Goal: Complete application form: Complete application form

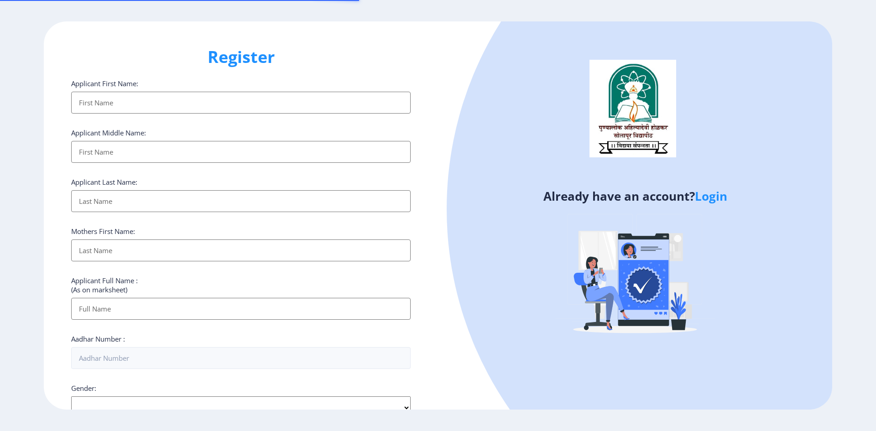
select select
click at [711, 197] on link "Login" at bounding box center [711, 196] width 32 height 16
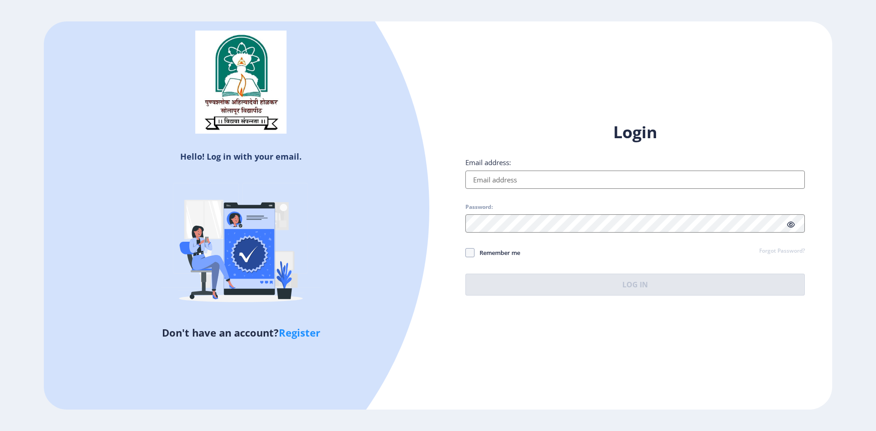
click at [513, 181] on input "Email address:" at bounding box center [634, 180] width 339 height 18
type input "[EMAIL_ADDRESS][DOMAIN_NAME]"
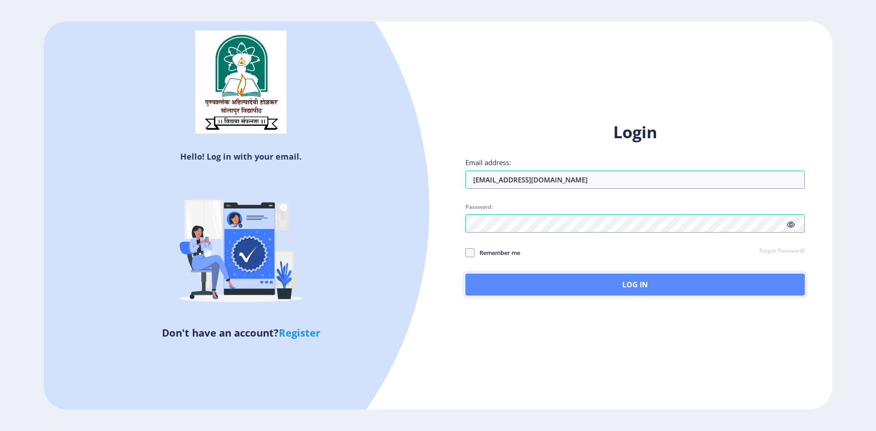
click at [578, 290] on button "Log In" at bounding box center [634, 285] width 339 height 22
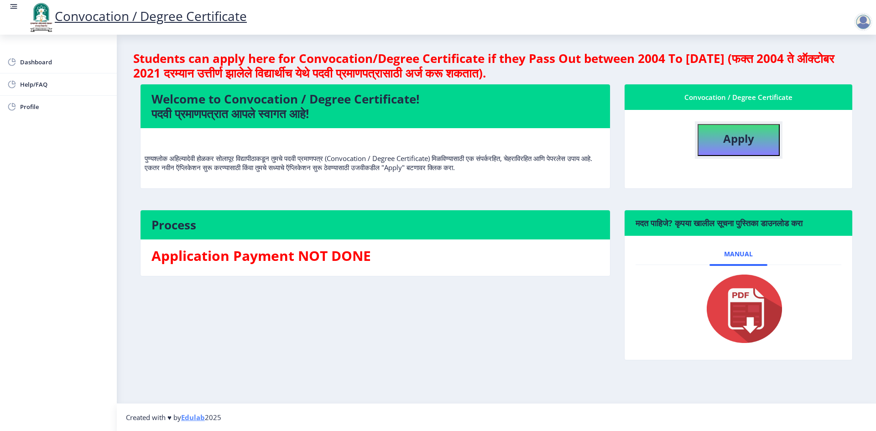
click at [728, 142] on b "Apply" at bounding box center [738, 138] width 31 height 15
select select
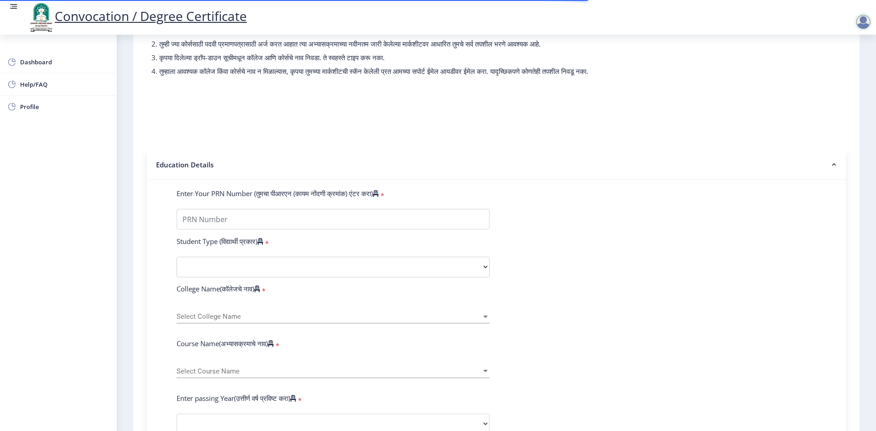
scroll to position [182, 0]
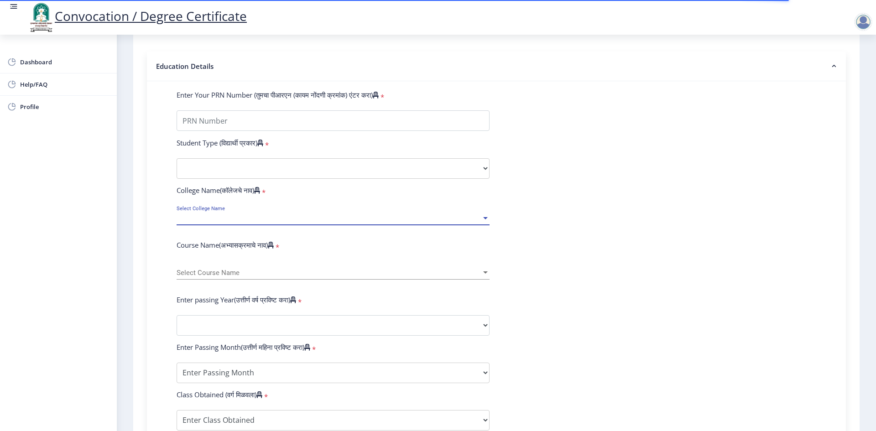
click at [221, 222] on span "Select College Name" at bounding box center [329, 218] width 305 height 8
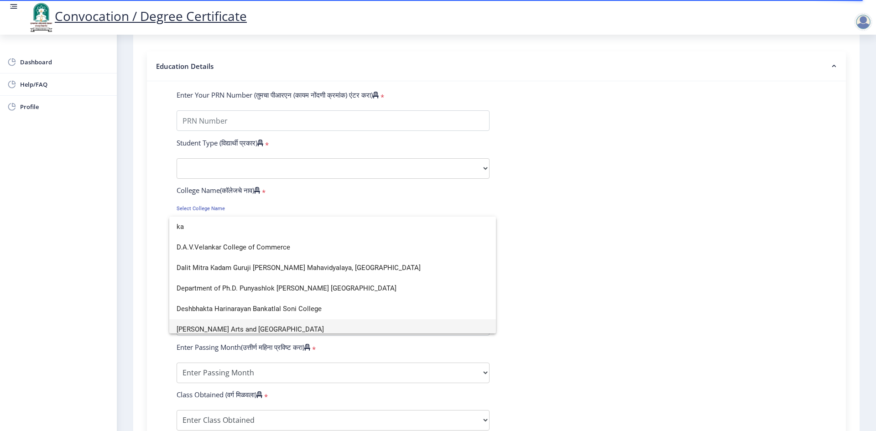
scroll to position [6, 0]
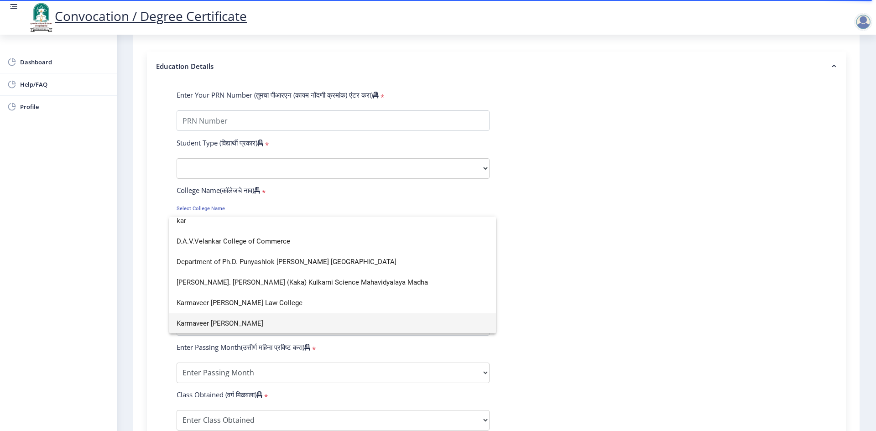
type input "kar"
click at [274, 323] on span "Karmaveer [PERSON_NAME]" at bounding box center [333, 323] width 312 height 21
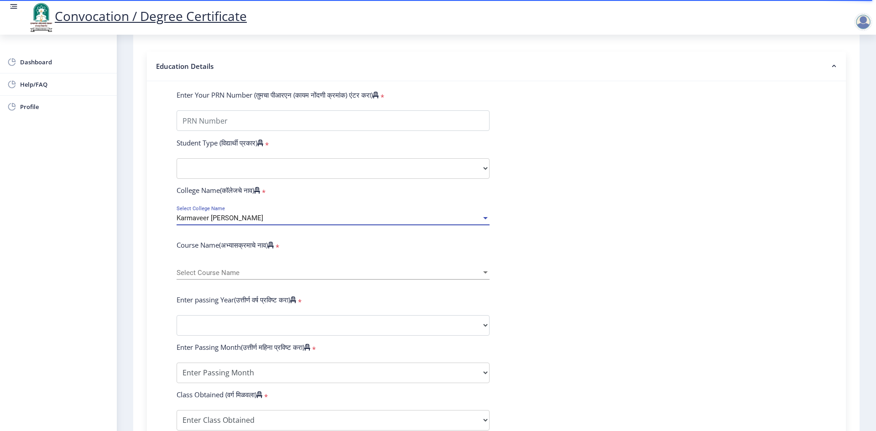
scroll to position [6, 0]
click at [212, 277] on span "Select Course Name" at bounding box center [329, 273] width 305 height 8
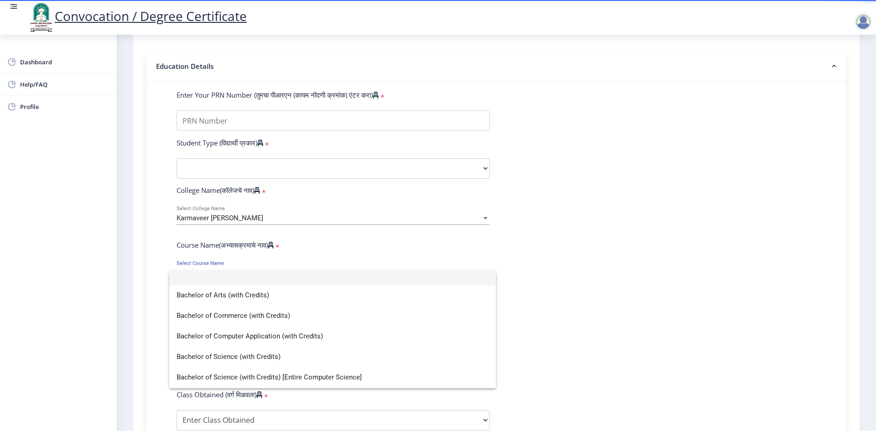
scroll to position [0, 0]
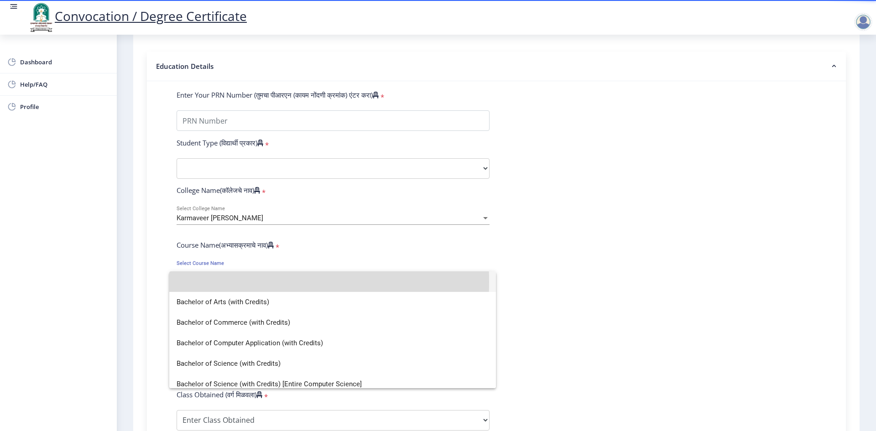
click at [198, 282] on input at bounding box center [333, 281] width 312 height 21
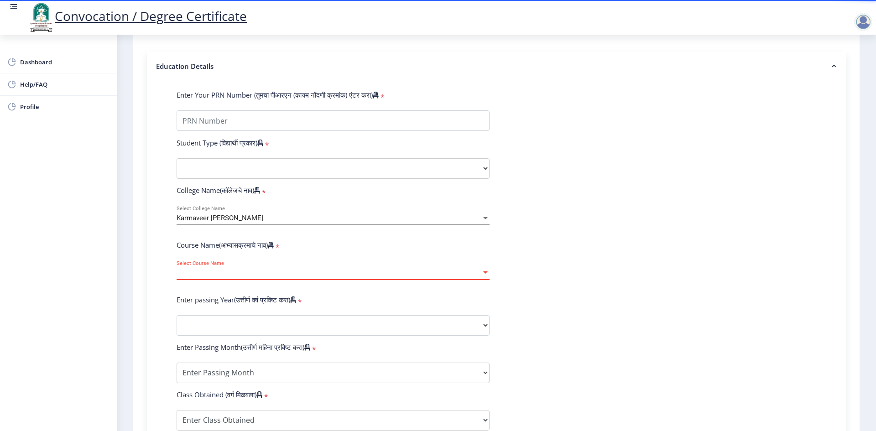
select select "January"
select select
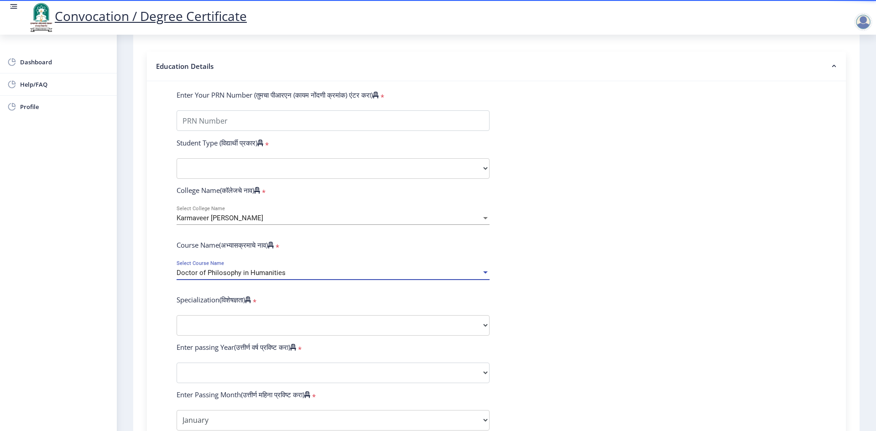
click at [295, 277] on div "Doctor of Philosophy in Humanities" at bounding box center [329, 273] width 305 height 8
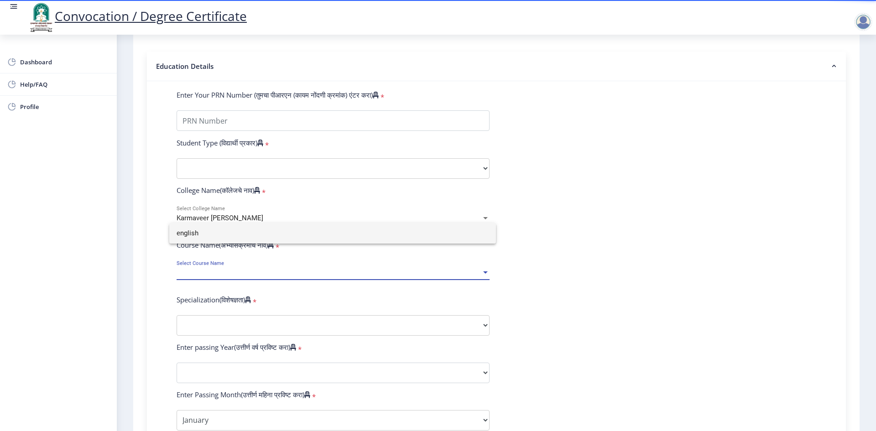
type input "english"
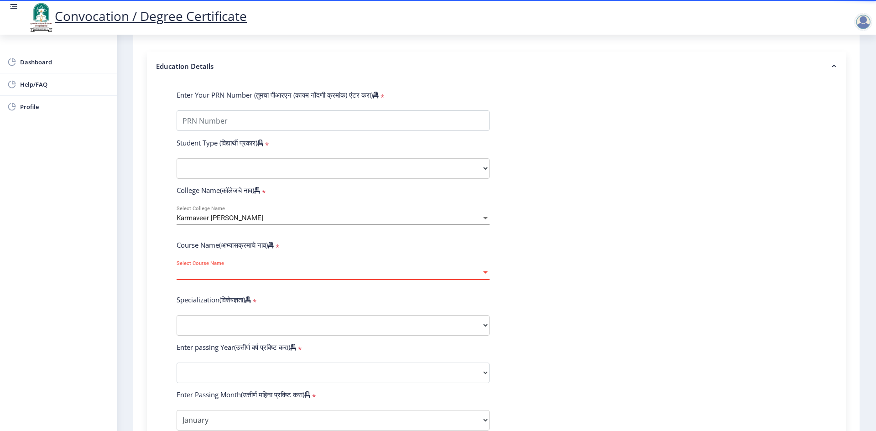
click at [230, 277] on span "Select Course Name" at bounding box center [329, 273] width 305 height 8
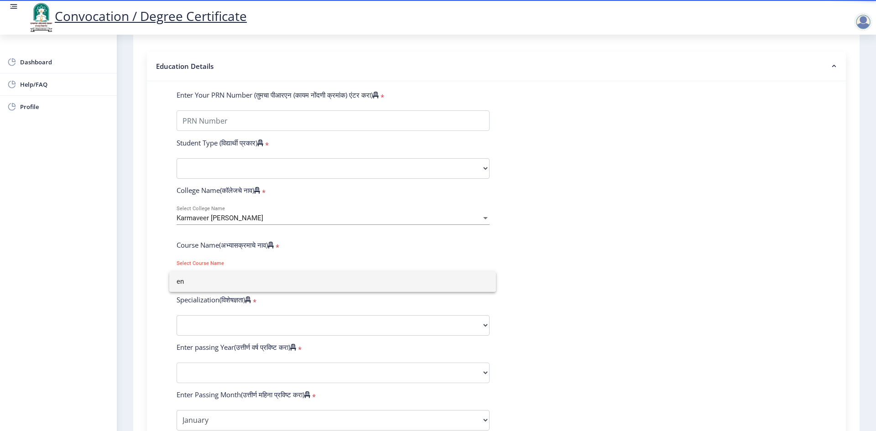
type input "e"
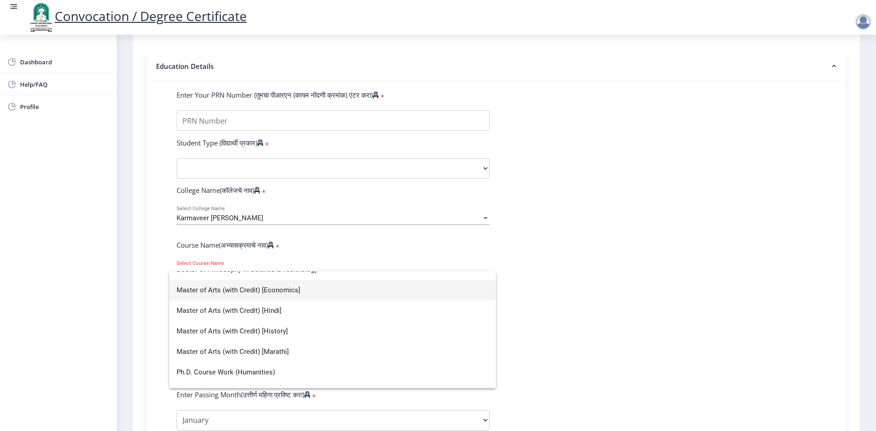
scroll to position [171, 0]
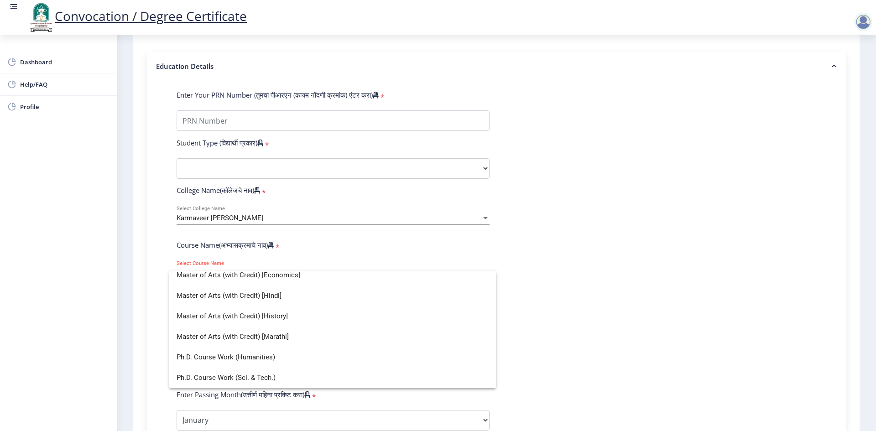
click at [781, 246] on div at bounding box center [438, 215] width 876 height 431
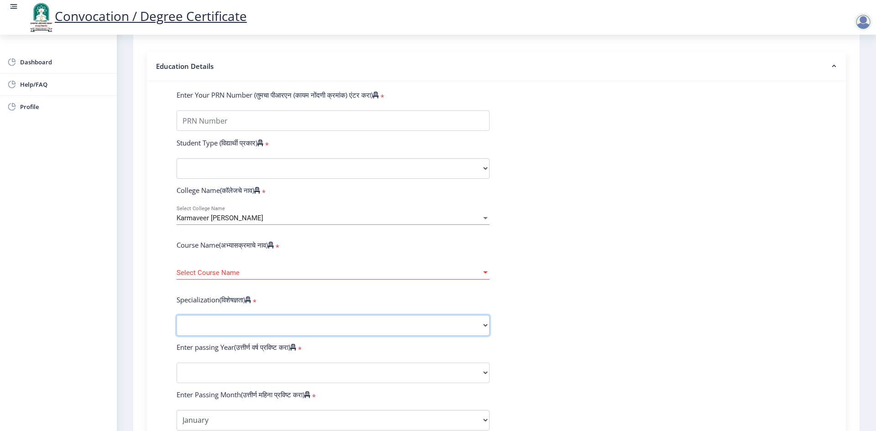
click at [395, 336] on select "Specialization AIHC&A Economics English Hindi History Kannada Law Marathi Polit…" at bounding box center [333, 325] width 313 height 21
click at [666, 248] on form "Enter Your PRN Number (तुमचा पीआरएन (कायम नोंदणी क्रमांक) एंटर करा) * Student T…" at bounding box center [496, 379] width 653 height 579
click at [263, 222] on span "Karmaveer [PERSON_NAME]" at bounding box center [220, 218] width 87 height 8
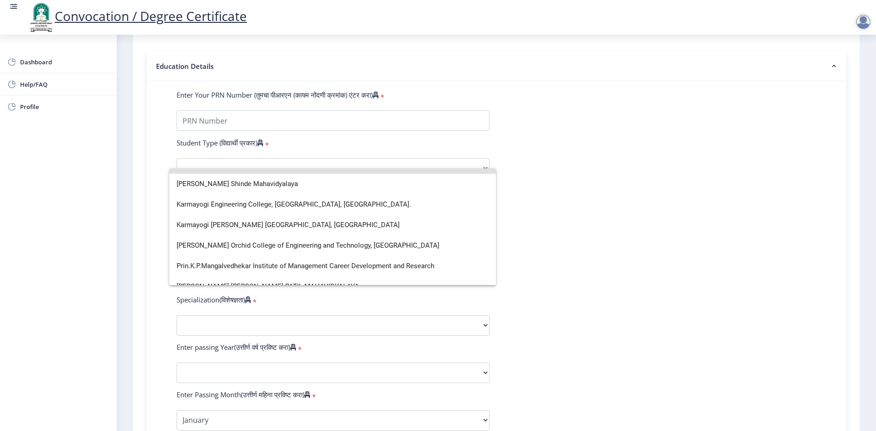
scroll to position [115, 0]
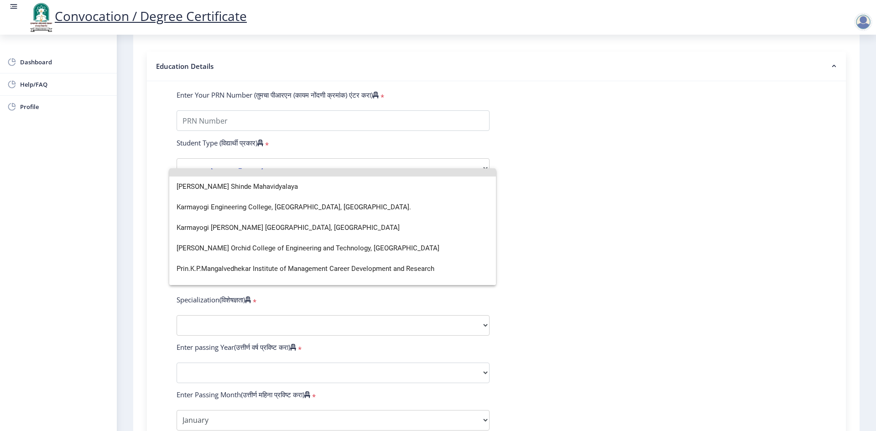
click at [711, 257] on div at bounding box center [438, 215] width 876 height 431
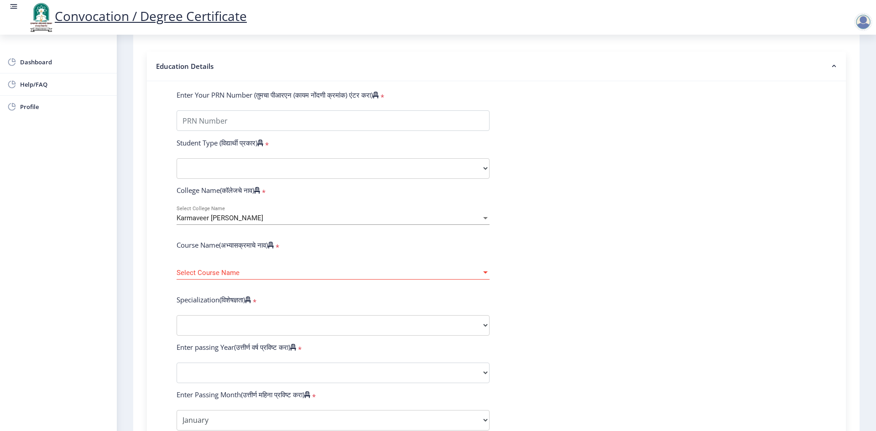
click at [294, 277] on span "Select Course Name" at bounding box center [329, 273] width 305 height 8
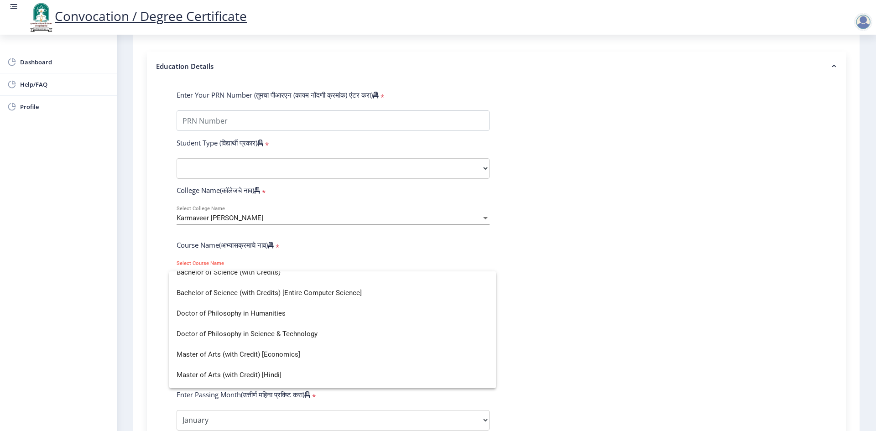
scroll to position [171, 0]
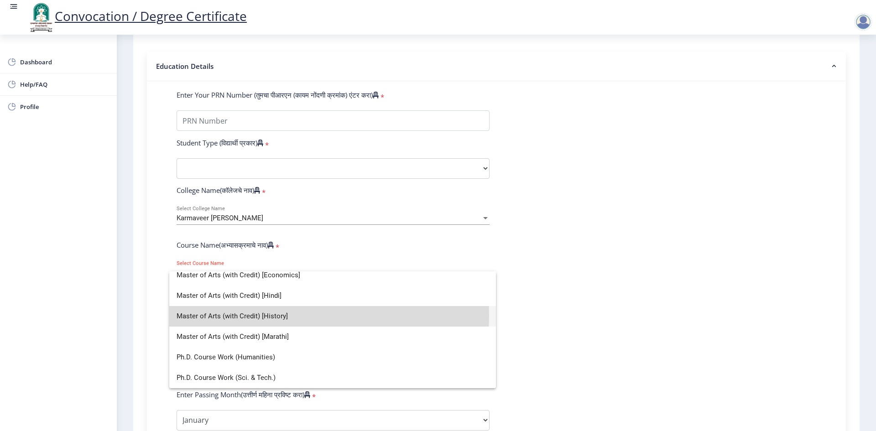
click at [263, 316] on span "Master of Arts (with Credit) [History]" at bounding box center [333, 316] width 312 height 21
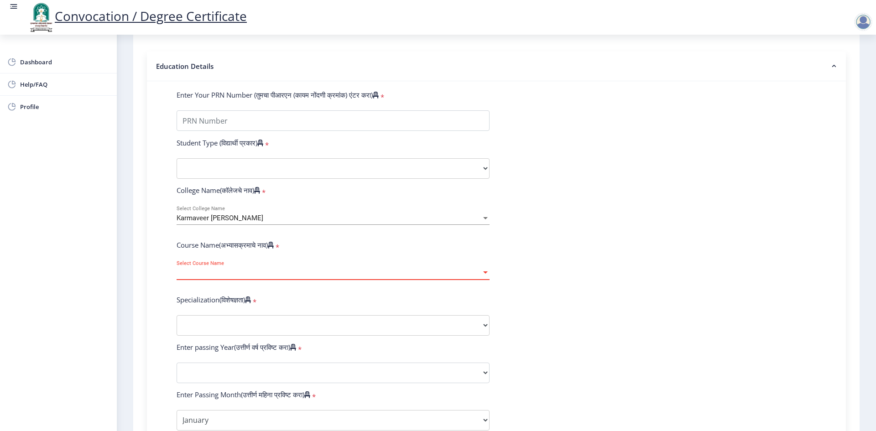
select select "March"
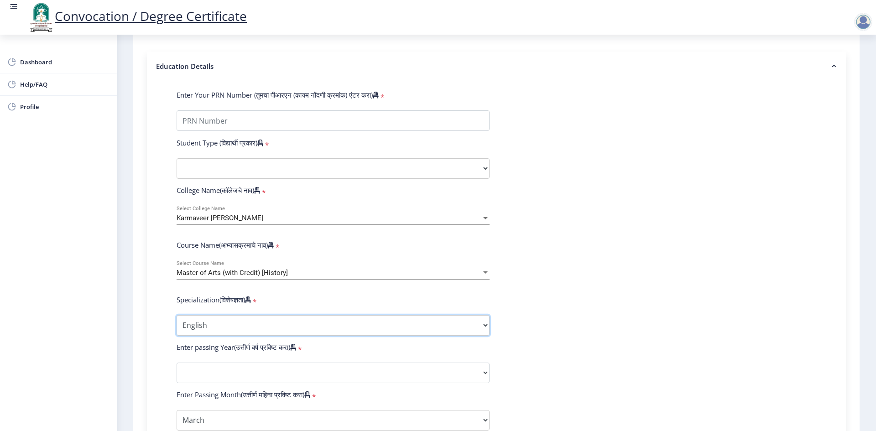
click at [258, 336] on select "Specialization English Hindi Marathi Urdu Ancient Indian History Culture & Arch…" at bounding box center [333, 325] width 313 height 21
click at [177, 324] on select "Specialization English Hindi Marathi Urdu Ancient Indian History Culture & Arch…" at bounding box center [333, 325] width 313 height 21
click at [208, 335] on select "Specialization English Hindi Marathi Urdu Ancient Indian History Culture & Arch…" at bounding box center [333, 325] width 313 height 21
click at [177, 324] on select "Specialization English Hindi Marathi Urdu Ancient Indian History Culture & Arch…" at bounding box center [333, 325] width 313 height 21
click at [224, 335] on select "Specialization English Hindi Marathi Urdu Ancient Indian History Culture & Arch…" at bounding box center [333, 325] width 313 height 21
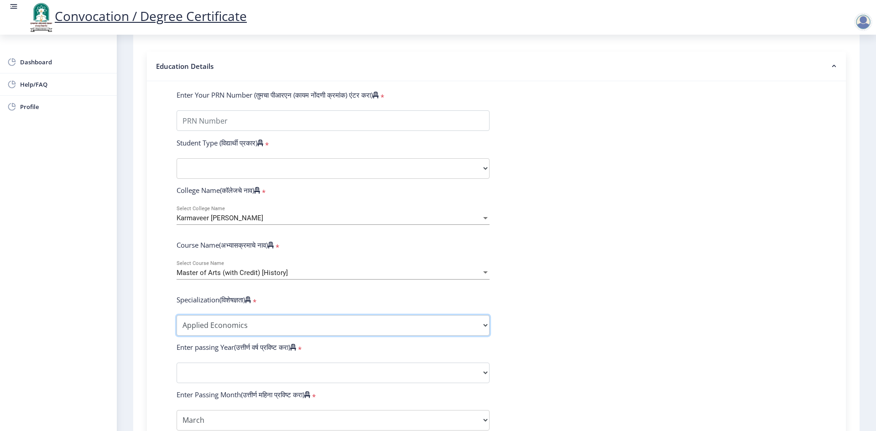
click at [177, 324] on select "Specialization English Hindi Marathi Urdu Ancient Indian History Culture & Arch…" at bounding box center [333, 325] width 313 height 21
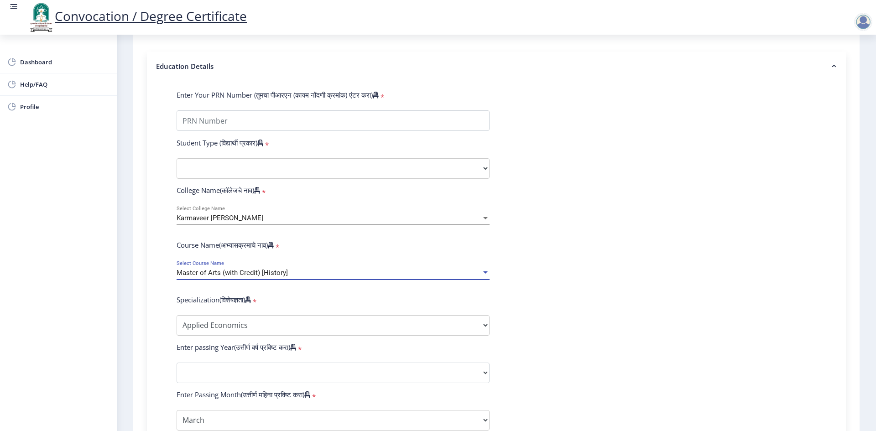
click at [278, 277] on span "Master of Arts (with Credit) [History]" at bounding box center [232, 273] width 111 height 8
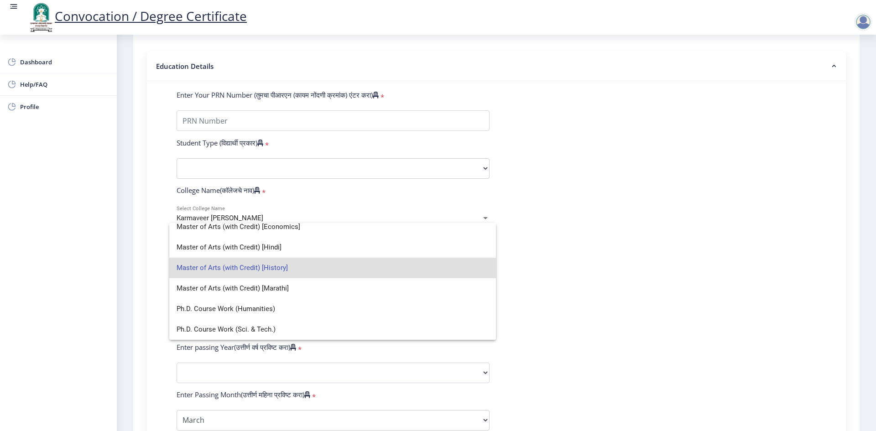
click at [589, 269] on div at bounding box center [438, 215] width 876 height 431
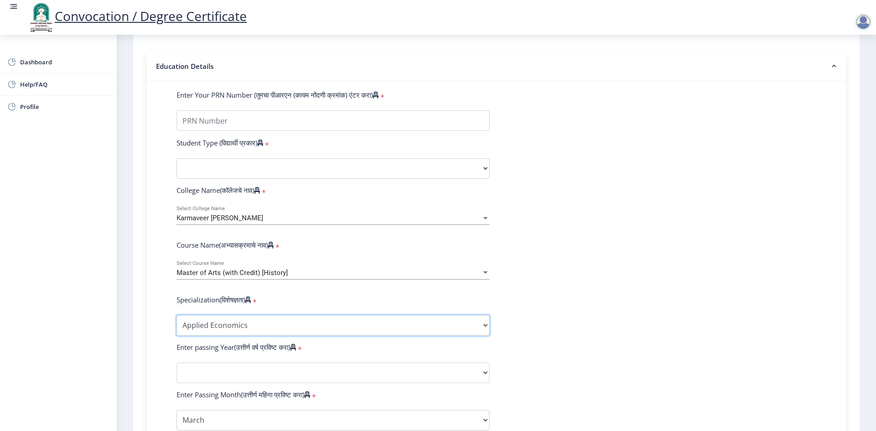
click at [262, 336] on select "Specialization English Hindi Marathi Urdu Ancient Indian History Culture & Arch…" at bounding box center [333, 325] width 313 height 21
click at [618, 250] on form "Enter Your PRN Number (तुमचा पीआरएन (कायम नोंदणी क्रमांक) एंटर करा) * Student T…" at bounding box center [496, 355] width 653 height 531
click at [299, 277] on div "Master of Arts (with Credit) [History]" at bounding box center [329, 273] width 305 height 8
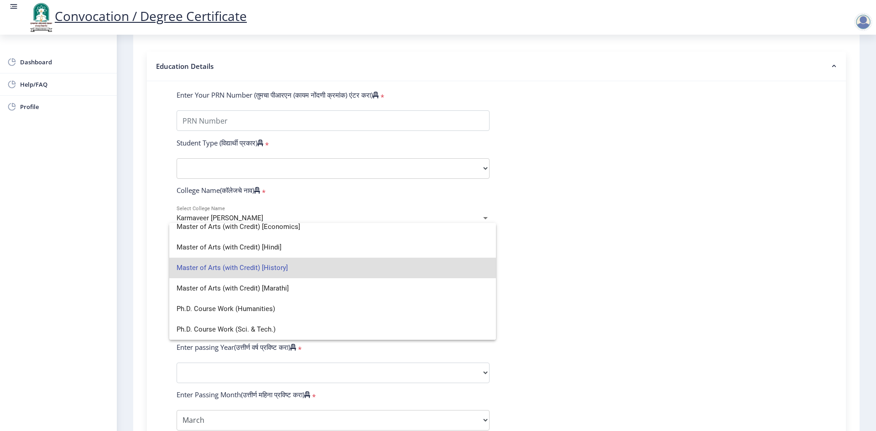
click at [658, 273] on div at bounding box center [438, 215] width 876 height 431
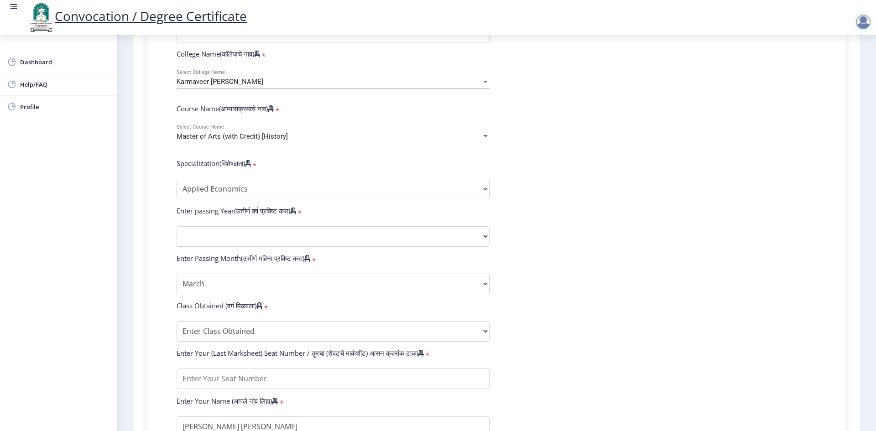
scroll to position [319, 0]
click at [316, 198] on select "Specialization English Hindi Marathi Urdu Ancient Indian History Culture & Arch…" at bounding box center [333, 188] width 313 height 21
click at [630, 177] on form "Enter Your PRN Number (तुमचा पीआरएन (कायम नोंदणी क्रमांक) एंटर करा) * Student T…" at bounding box center [496, 218] width 653 height 531
click at [257, 199] on select "Specialization English Hindi Marathi Urdu Ancient Indian History Culture & Arch…" at bounding box center [333, 188] width 313 height 21
click at [646, 184] on form "Enter Your PRN Number (तुमचा पीआरएन (कायम नोंदणी क्रमांक) एंटर करा) * Student T…" at bounding box center [496, 218] width 653 height 531
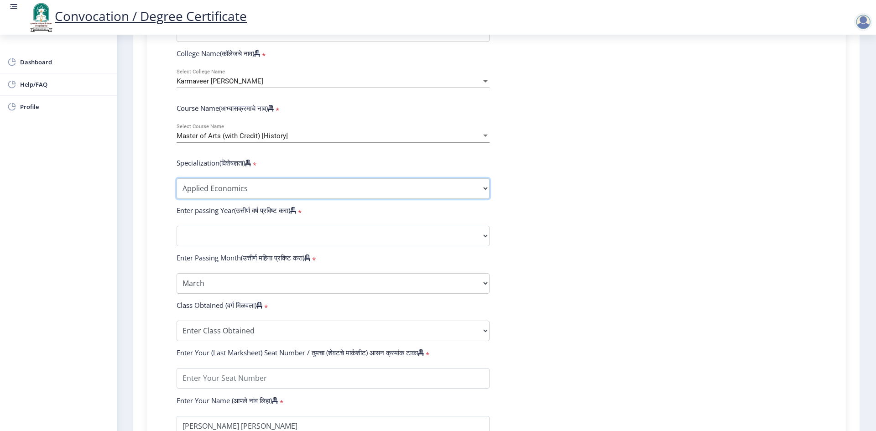
click at [323, 199] on select "Specialization English Hindi Marathi Urdu Ancient Indian History Culture & Arch…" at bounding box center [333, 188] width 313 height 21
select select "English"
click at [177, 187] on select "Specialization English Hindi Marathi Urdu Ancient Indian History Culture & Arch…" at bounding box center [333, 188] width 313 height 21
click at [422, 193] on select "Specialization English Hindi Marathi Urdu Ancient Indian History Culture & Arch…" at bounding box center [333, 188] width 313 height 21
click at [653, 141] on form "Enter Your PRN Number (तुमचा पीआरएन (कायम नोंदणी क्रमांक) एंटर करा) * Student T…" at bounding box center [496, 218] width 653 height 531
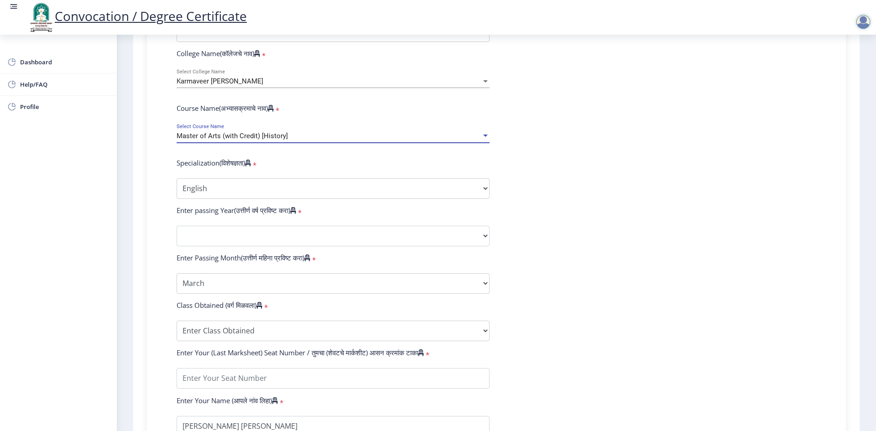
click at [301, 140] on div "Master of Arts (with Credit) [History]" at bounding box center [329, 136] width 305 height 8
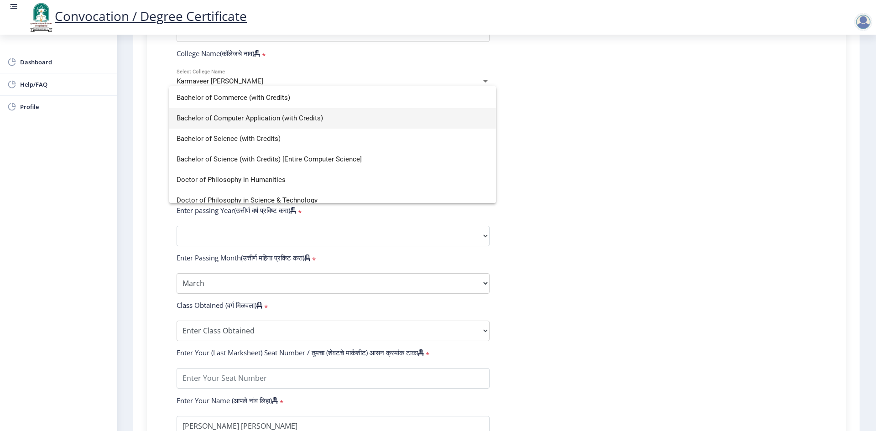
scroll to position [0, 0]
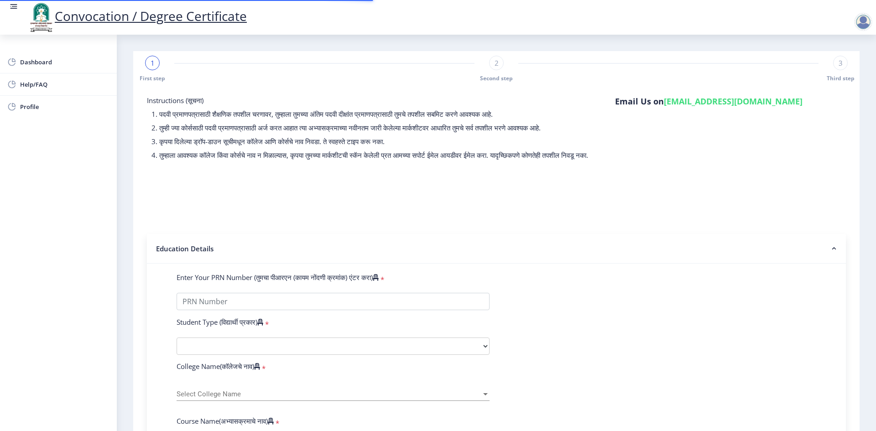
select select
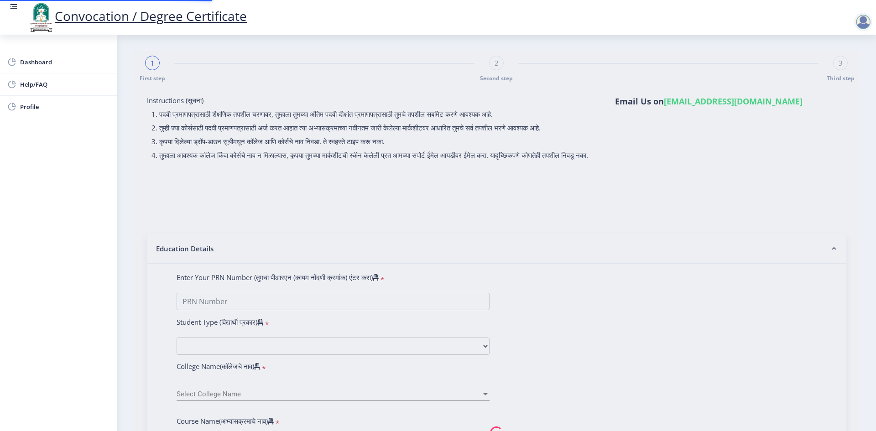
select select
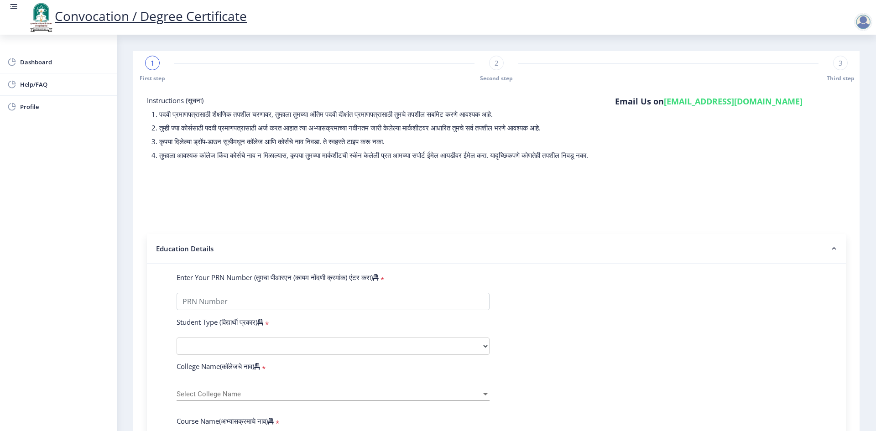
click at [864, 26] on div at bounding box center [863, 22] width 18 height 18
click at [852, 69] on span "Log out" at bounding box center [839, 71] width 58 height 11
